Goal: Task Accomplishment & Management: Manage account settings

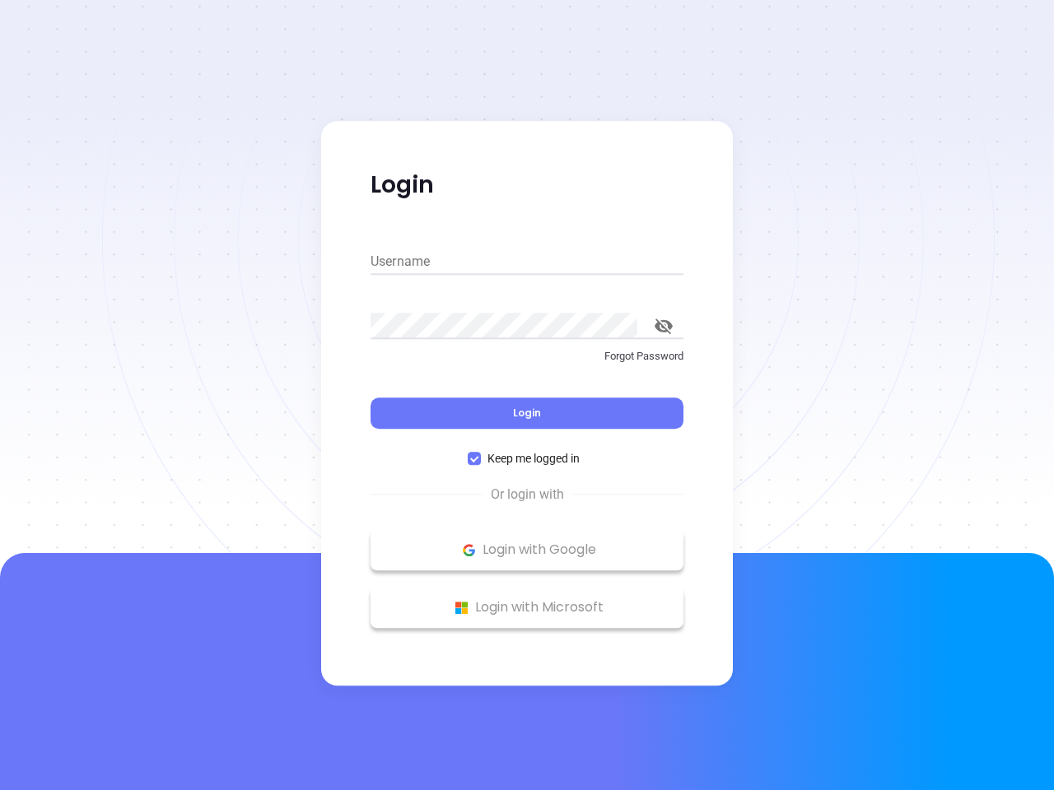
click at [527, 395] on div "Login" at bounding box center [527, 403] width 313 height 51
click at [527, 262] on input "Username" at bounding box center [527, 262] width 313 height 26
click at [664, 326] on icon "toggle password visibility" at bounding box center [664, 327] width 18 height 16
click at [527, 413] on span "Login" at bounding box center [527, 413] width 28 height 14
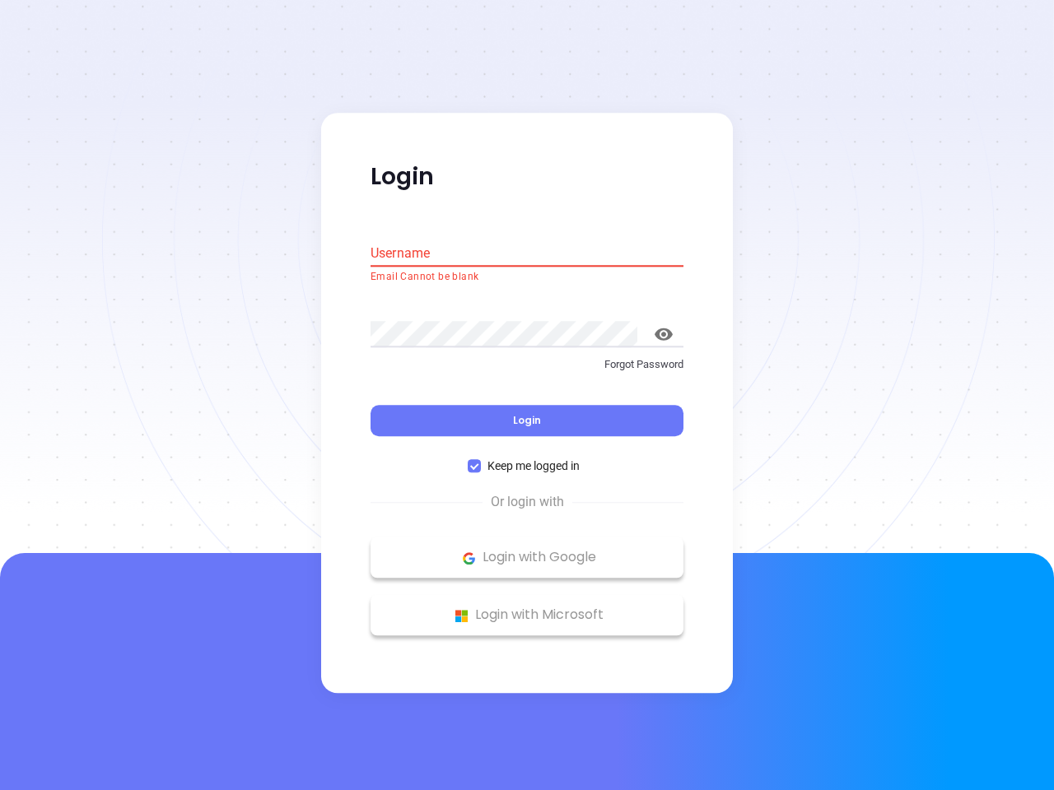
click at [527, 459] on span "Keep me logged in" at bounding box center [533, 467] width 105 height 18
click at [481, 460] on input "Keep me logged in" at bounding box center [474, 466] width 13 height 13
checkbox input "false"
click at [527, 550] on p "Login with Google" at bounding box center [527, 558] width 296 height 25
click at [527, 608] on p "Login with Microsoft" at bounding box center [527, 616] width 296 height 25
